Goal: Information Seeking & Learning: Learn about a topic

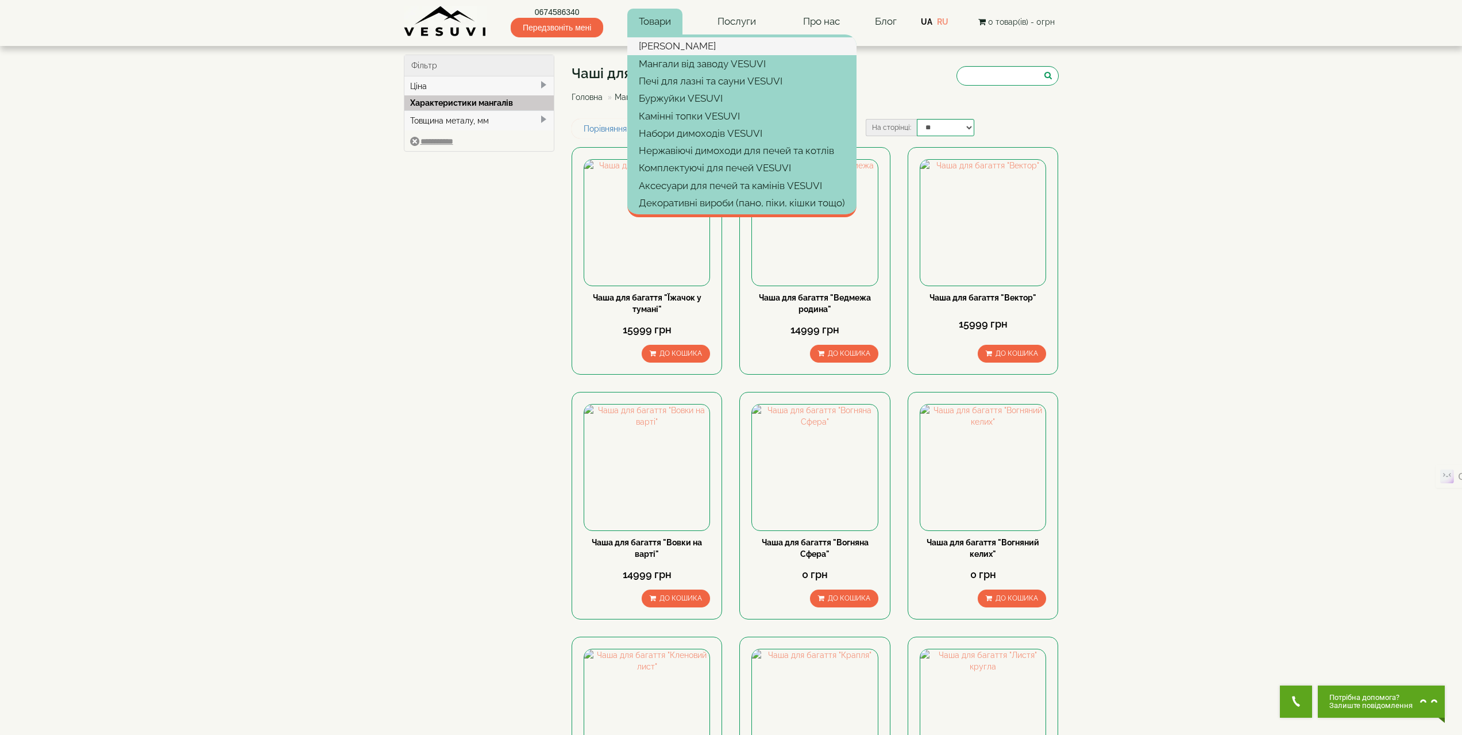
click at [656, 45] on link "[PERSON_NAME]" at bounding box center [741, 45] width 229 height 17
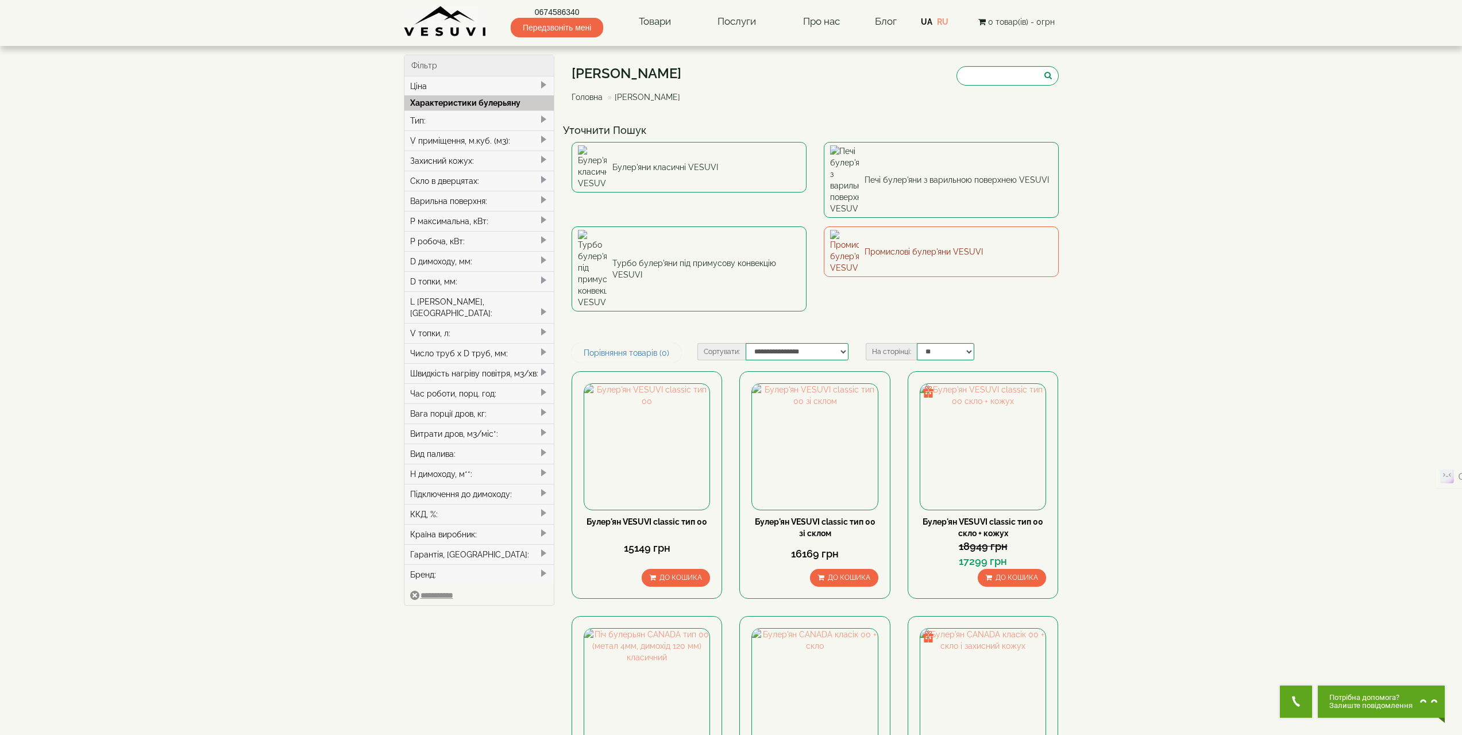
click at [936, 226] on link "Промислові булер'яни VESUVI" at bounding box center [941, 251] width 235 height 51
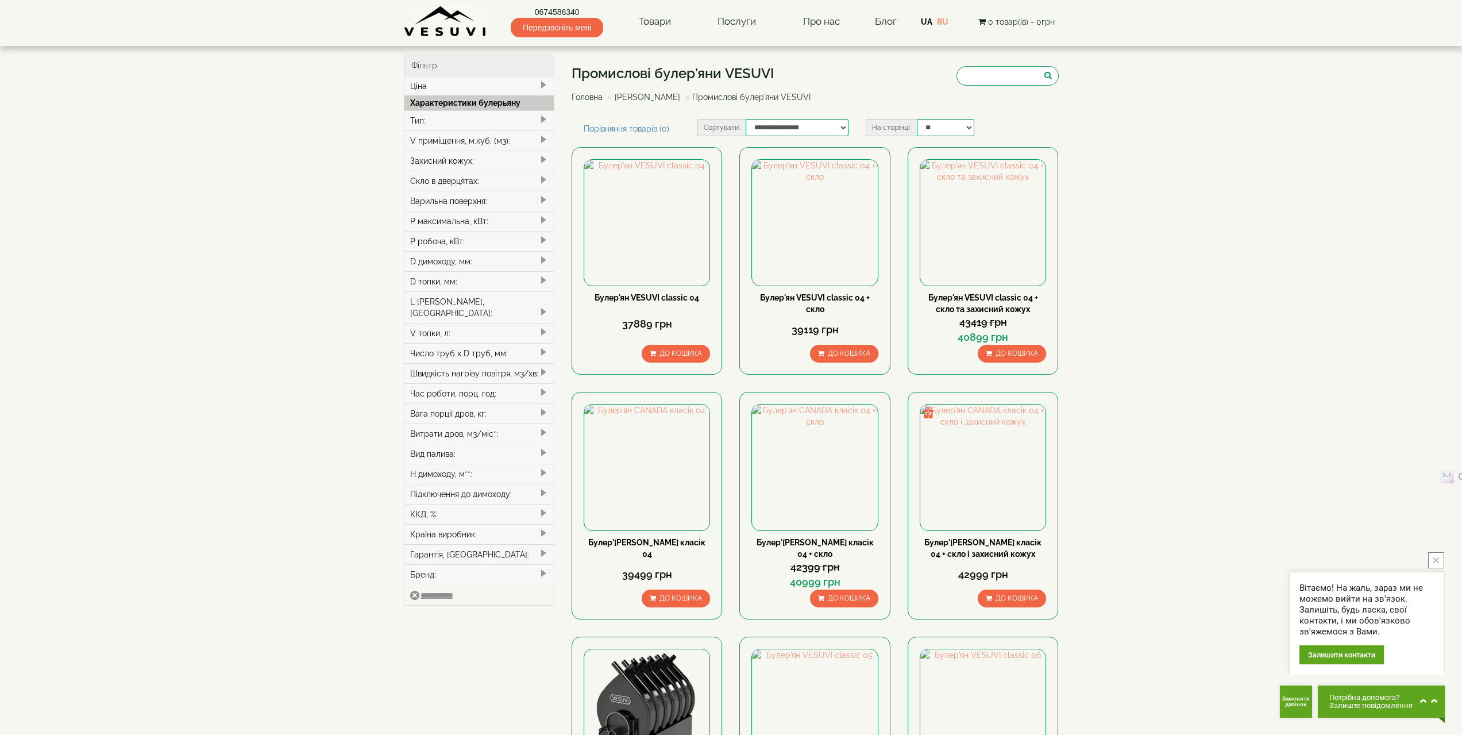
click at [638, 96] on link "[PERSON_NAME]" at bounding box center [647, 96] width 65 height 9
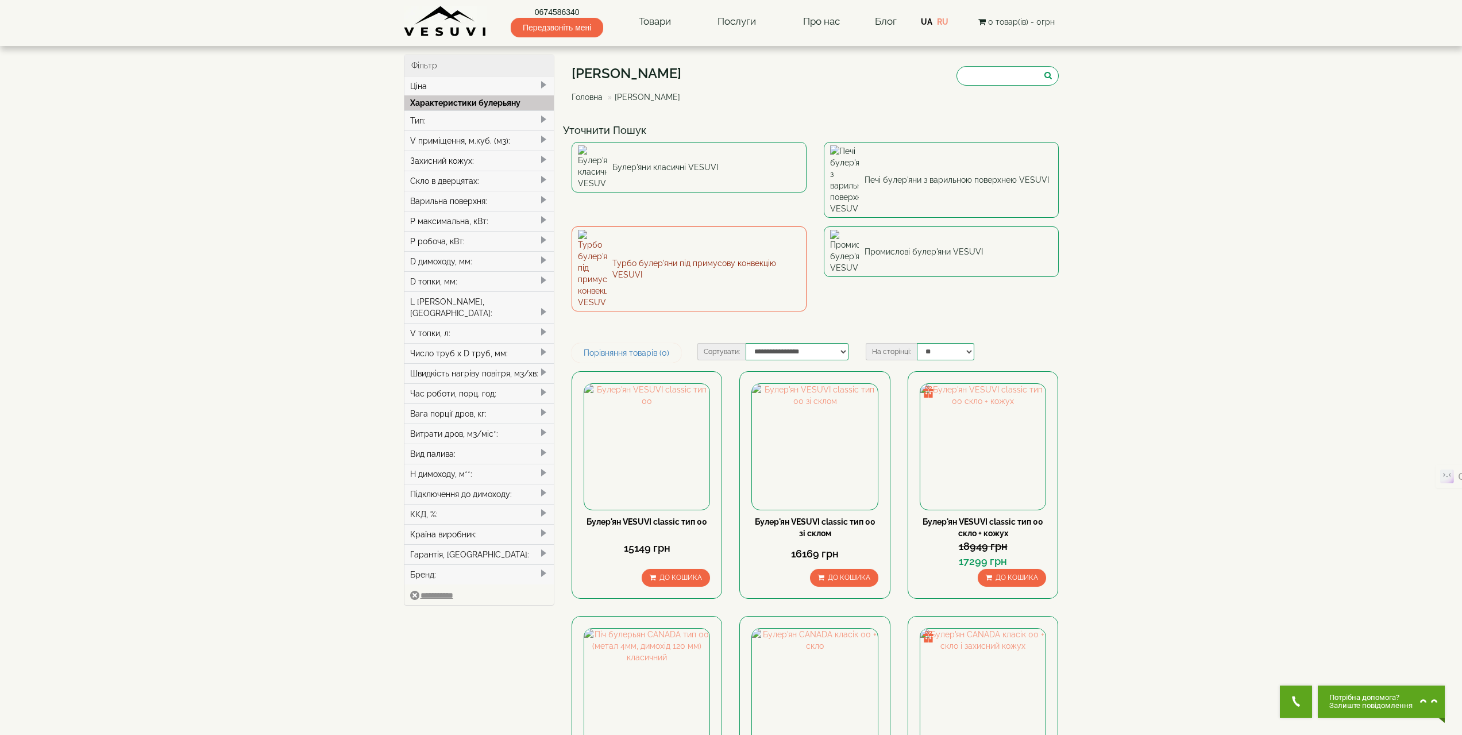
click at [723, 226] on link "Турбо булер'яни під примусову конвекцію VESUVI" at bounding box center [688, 268] width 235 height 85
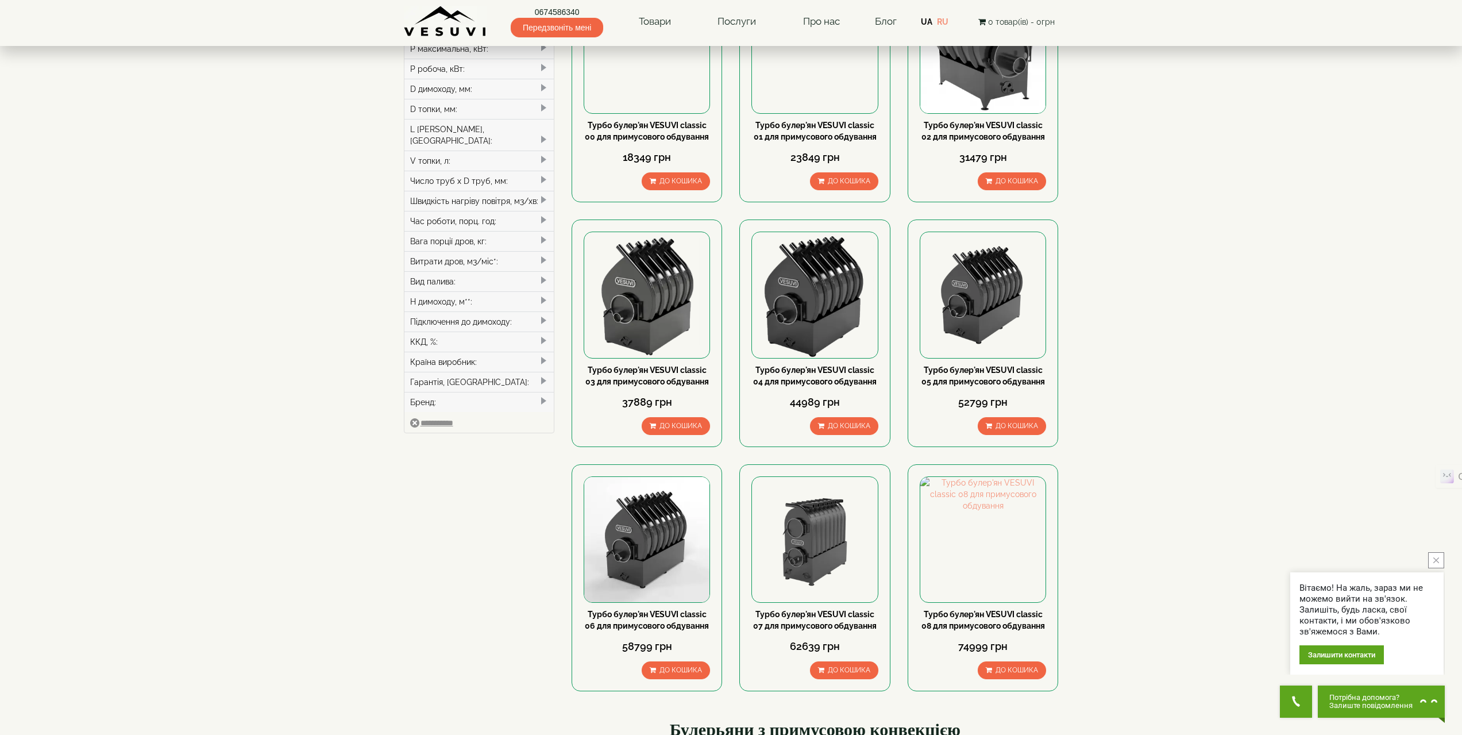
scroll to position [115, 0]
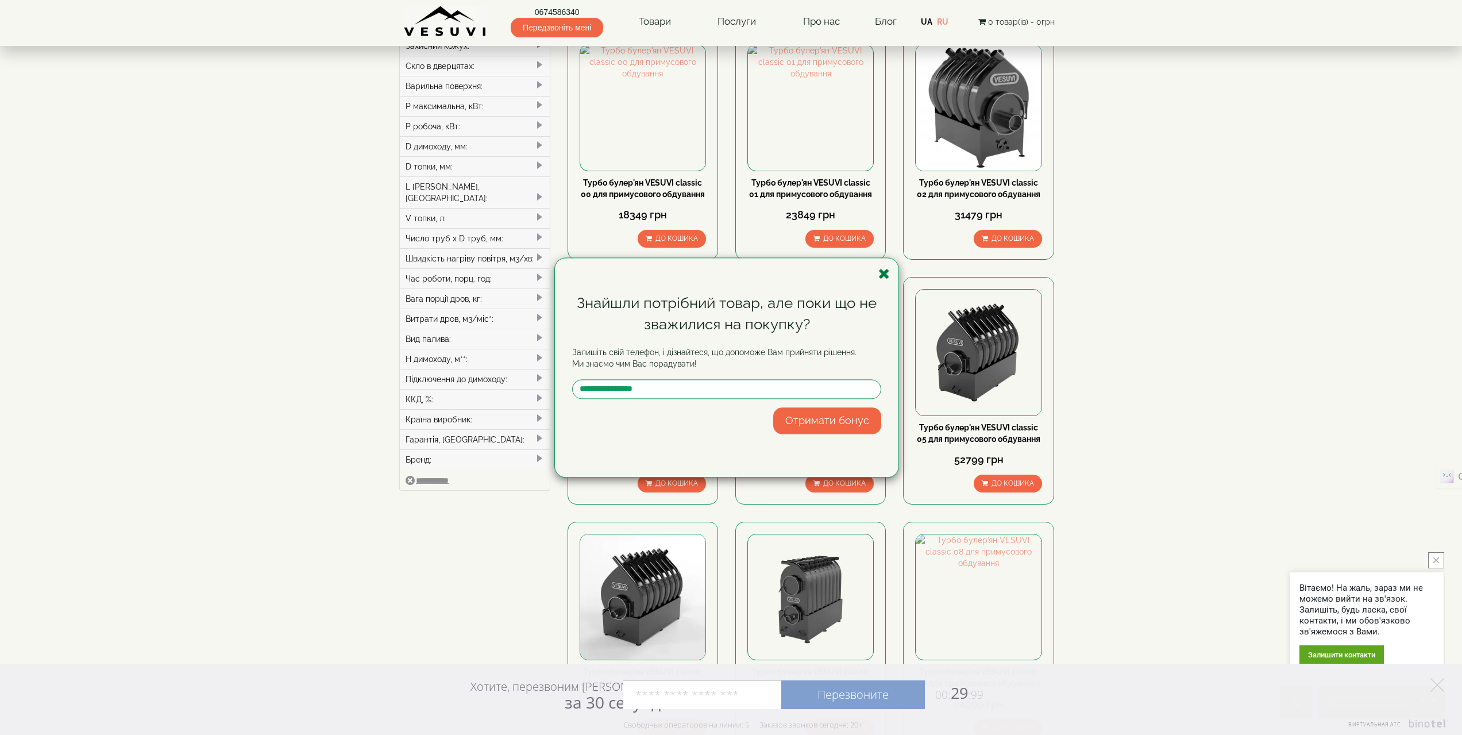
click at [884, 277] on icon "button" at bounding box center [883, 273] width 11 height 14
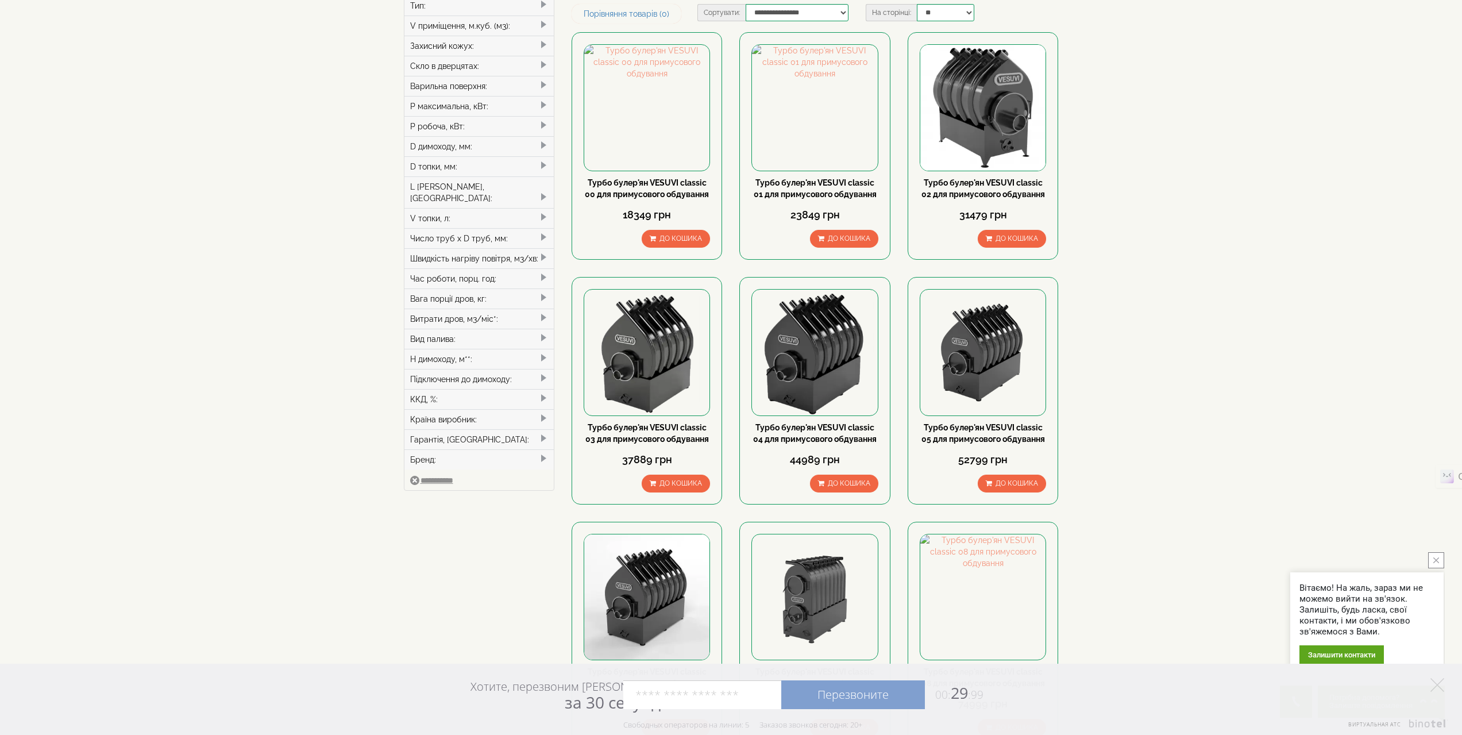
scroll to position [57, 0]
